Goal: Check status: Check status

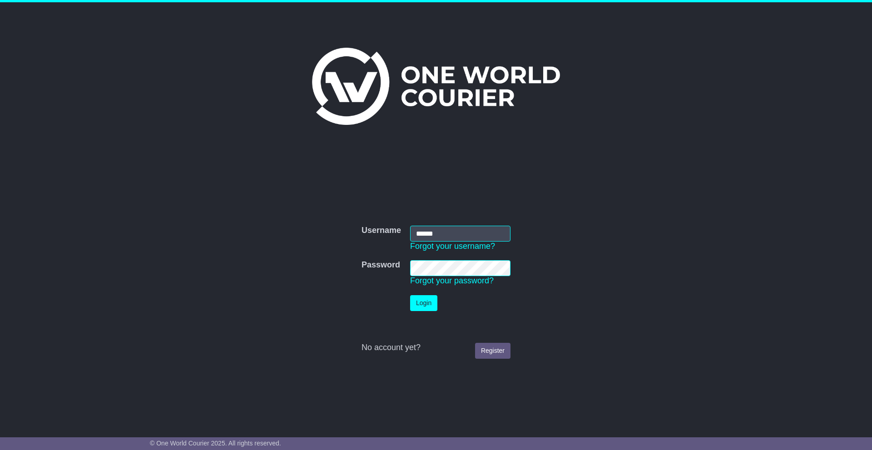
type input "******"
click at [419, 301] on button "Login" at bounding box center [423, 303] width 27 height 16
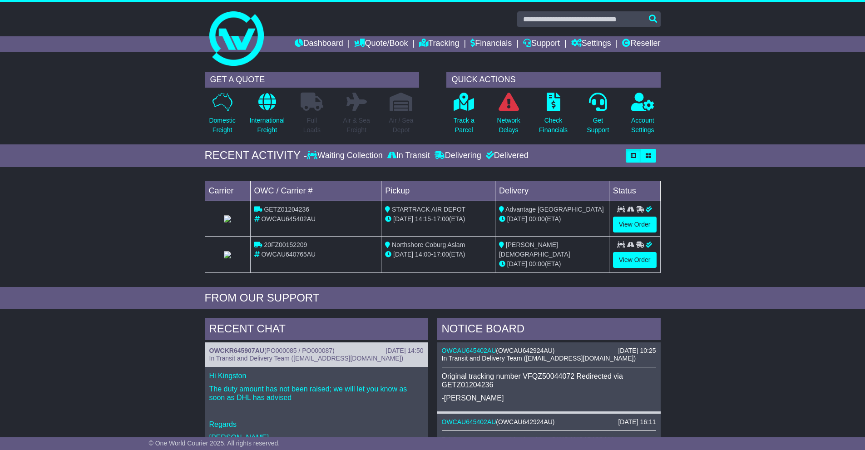
click at [231, 308] on div "GET A QUOTE Domestic Freight International Freight Full Loads Air & Sea Freight" at bounding box center [432, 387] width 865 height 638
click at [647, 39] on link "Reseller" at bounding box center [641, 43] width 38 height 15
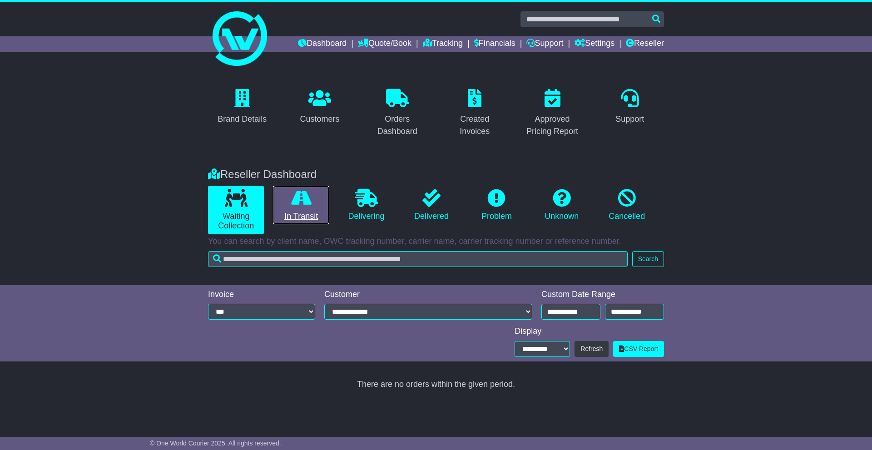
click at [298, 219] on link "In Transit" at bounding box center [301, 205] width 56 height 39
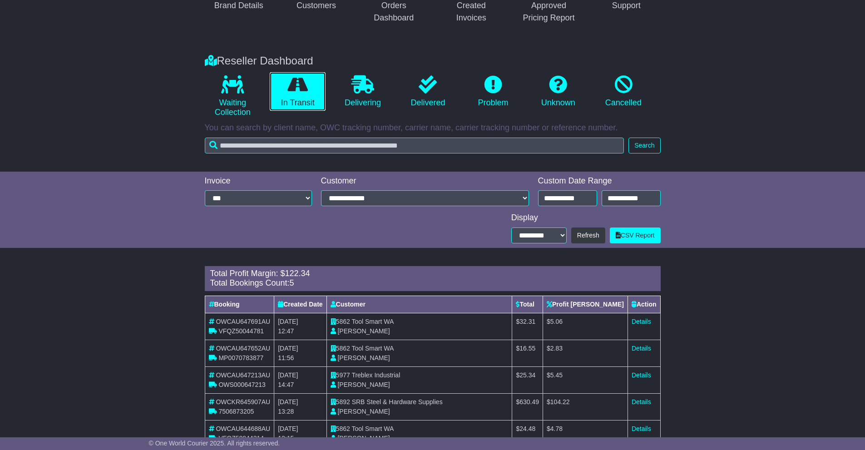
scroll to position [143, 0]
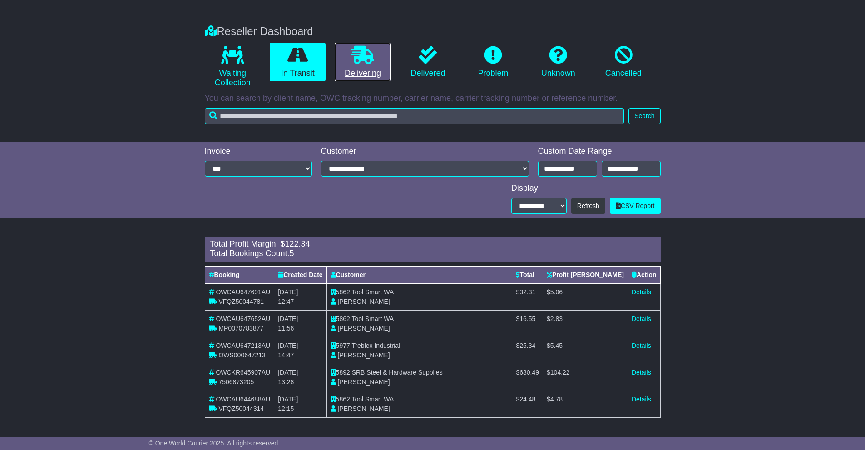
click at [359, 78] on link "Delivering" at bounding box center [363, 62] width 56 height 39
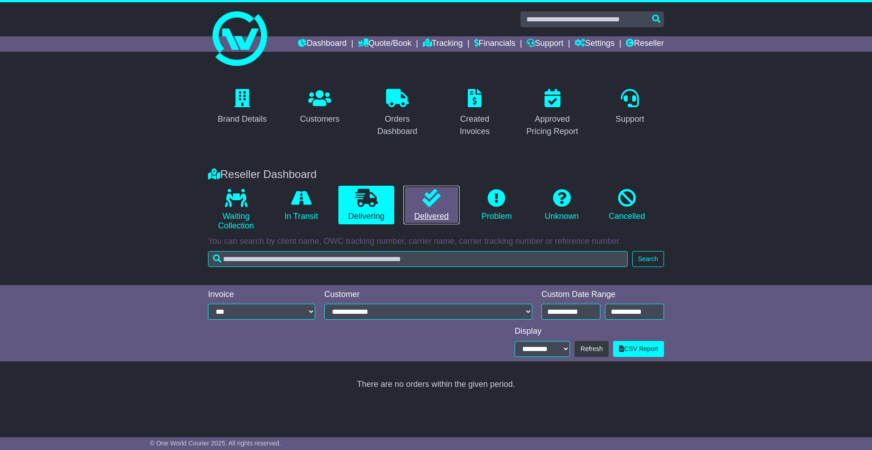
click at [426, 208] on link "Delivered" at bounding box center [431, 205] width 56 height 39
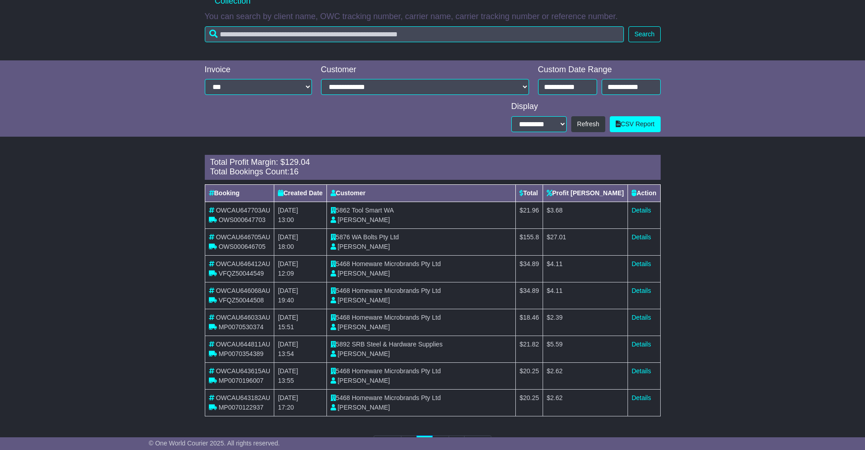
scroll to position [227, 0]
